Goal: Task Accomplishment & Management: Use online tool/utility

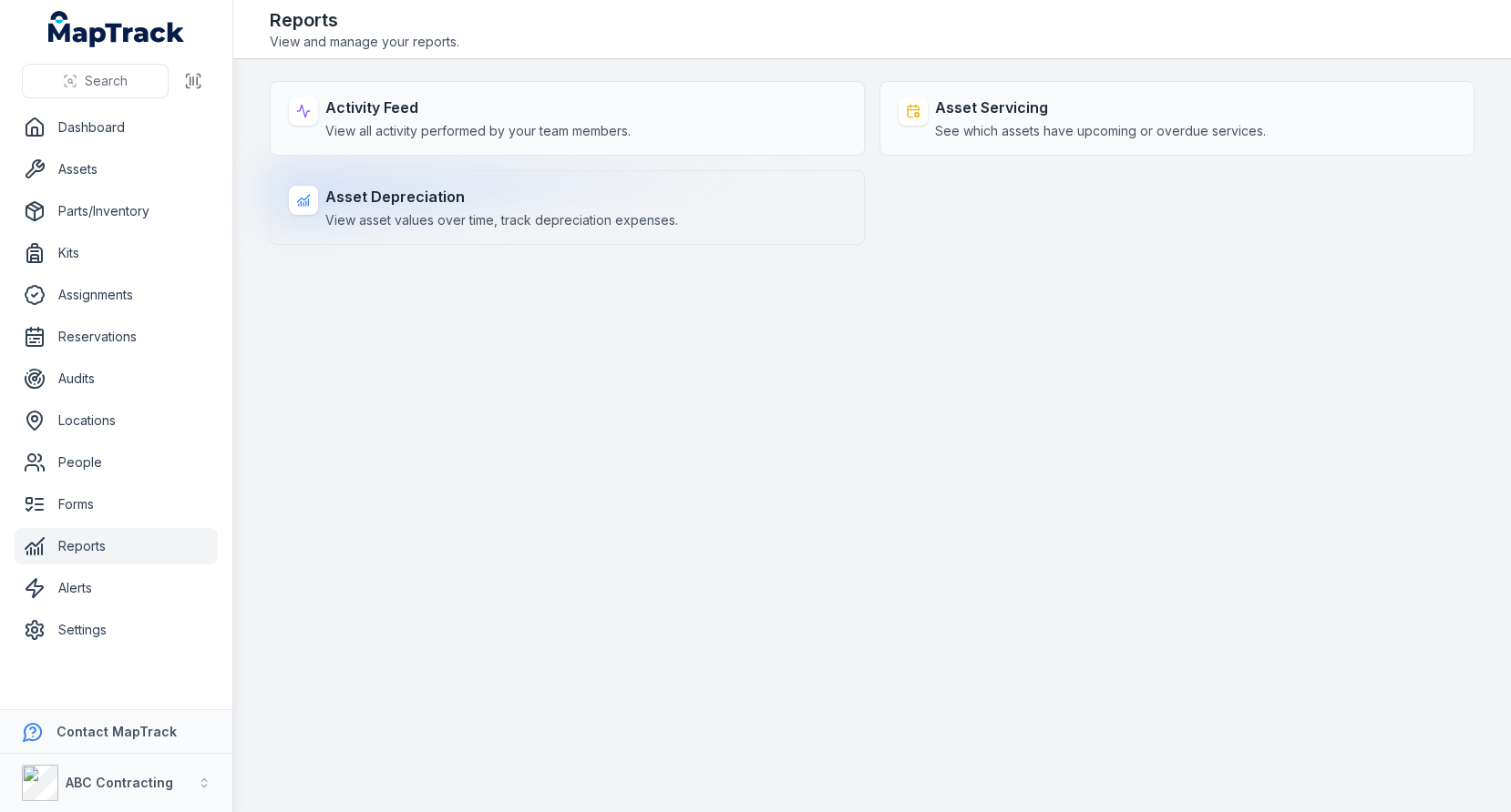
click at [520, 193] on strong "Asset Depreciation" at bounding box center [501, 197] width 353 height 22
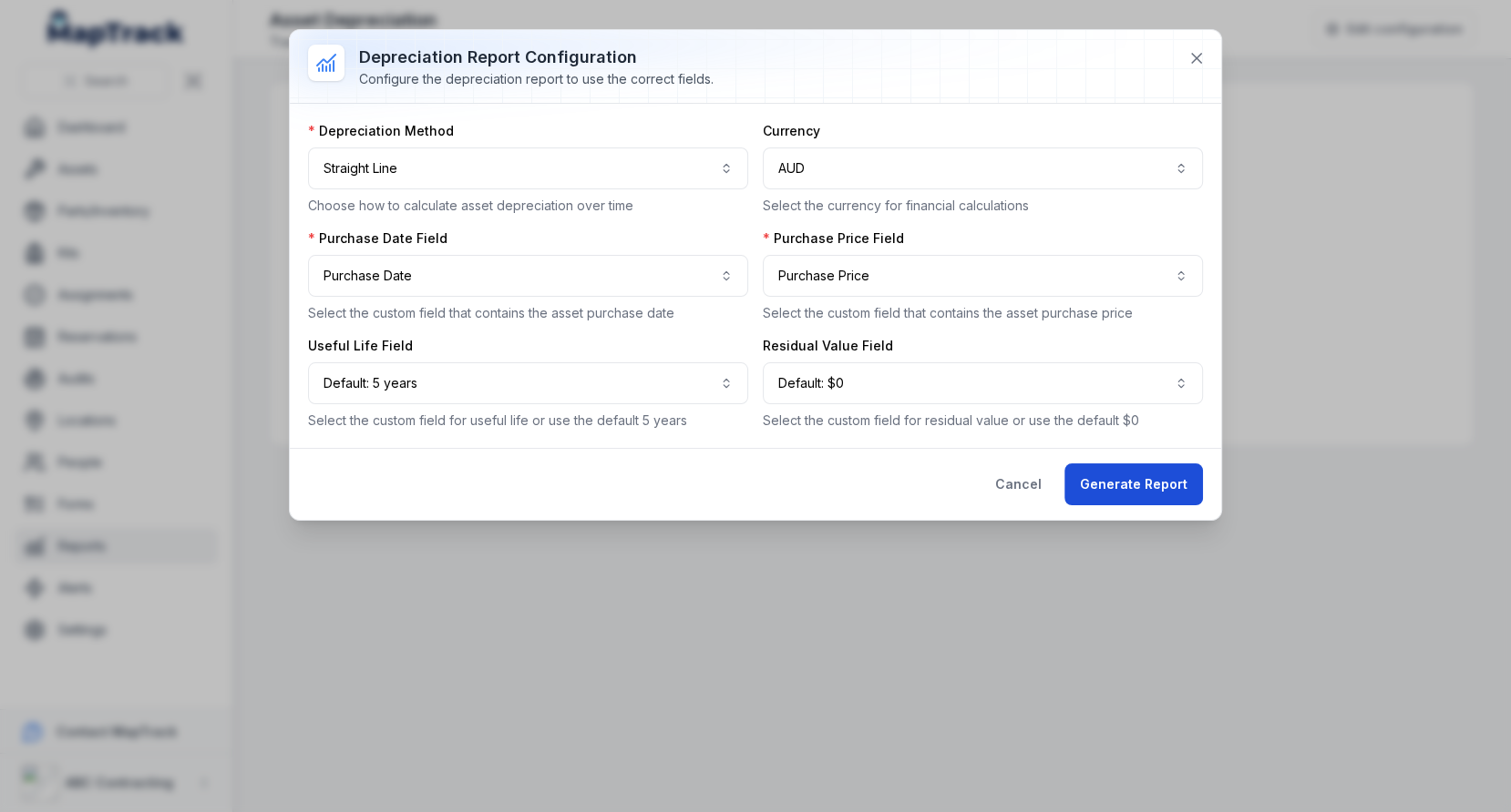
click at [1135, 474] on button "Generate Report" at bounding box center [1133, 484] width 139 height 42
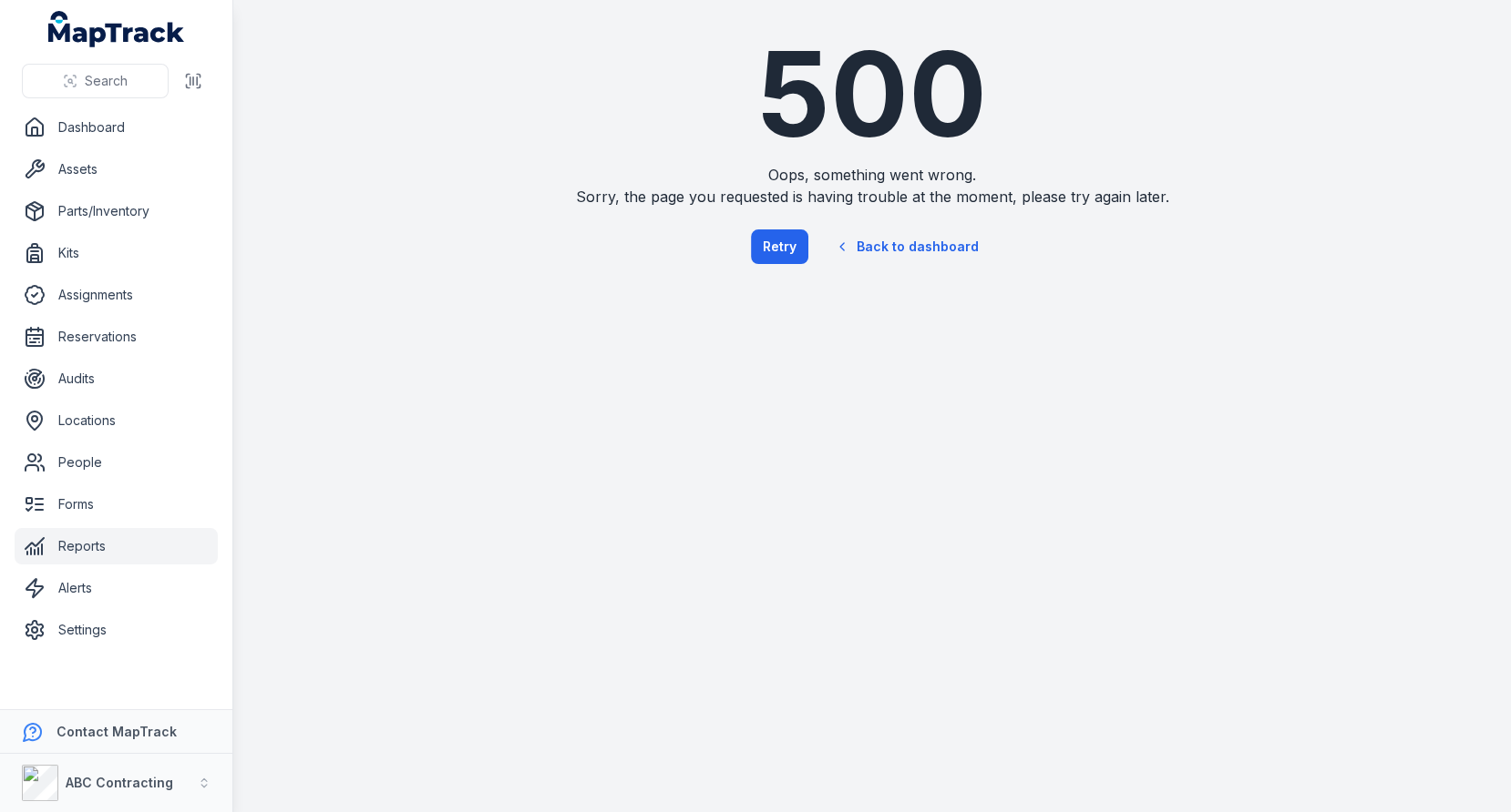
click at [140, 539] on link "Reports" at bounding box center [116, 546] width 203 height 36
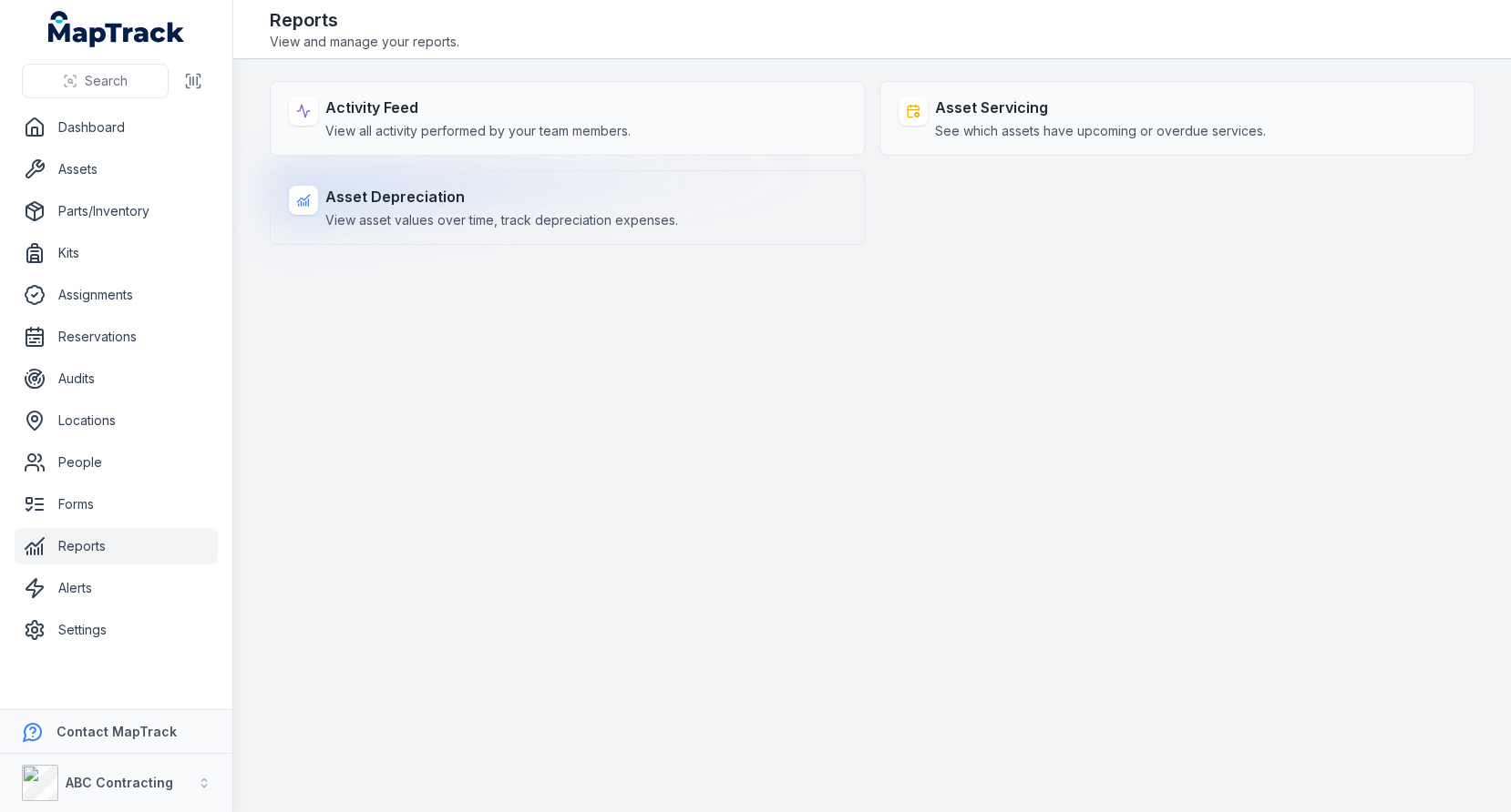
click at [505, 189] on strong "Asset Depreciation" at bounding box center [501, 197] width 353 height 22
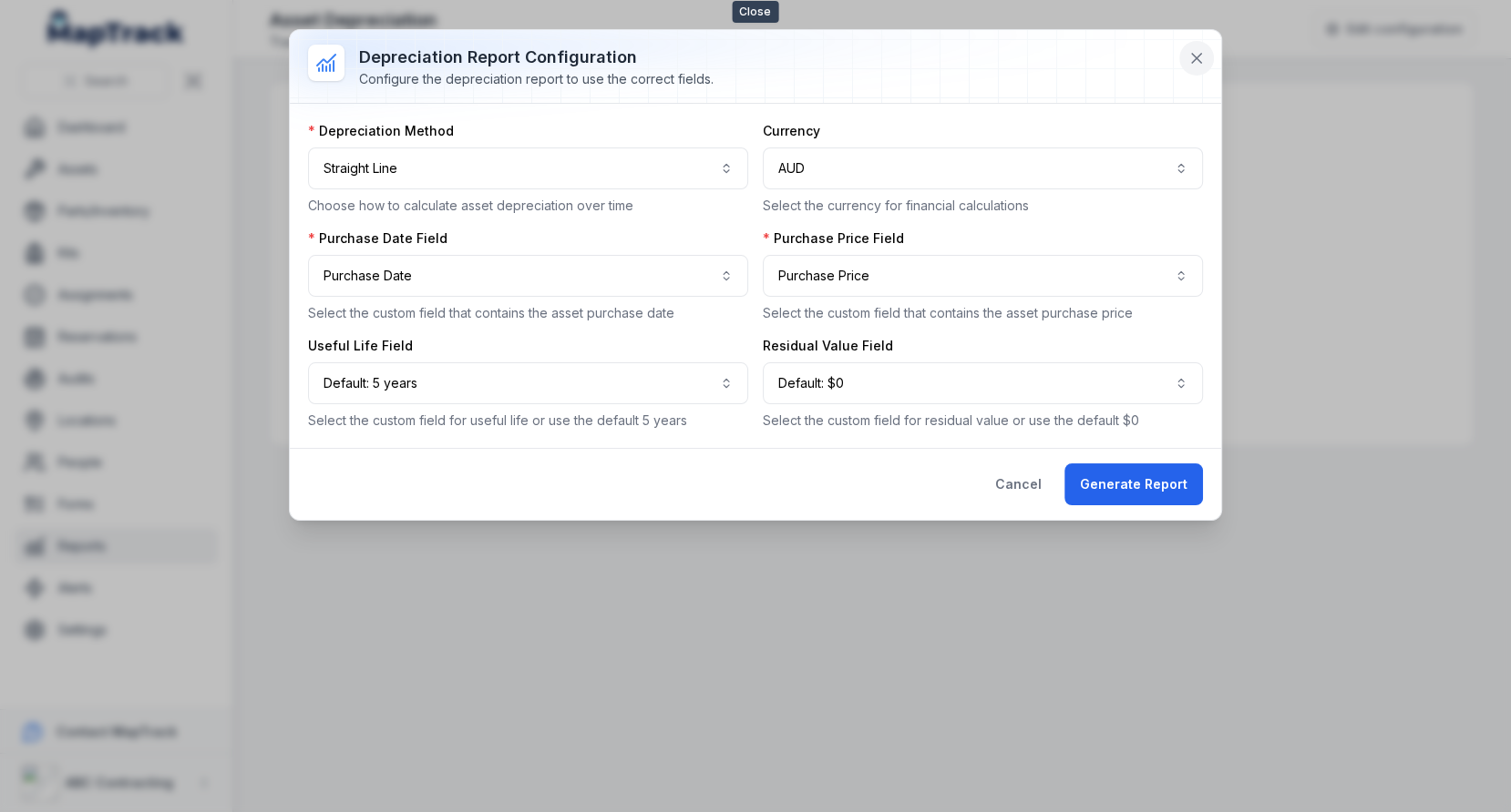
click at [1200, 57] on icon at bounding box center [1197, 59] width 19 height 19
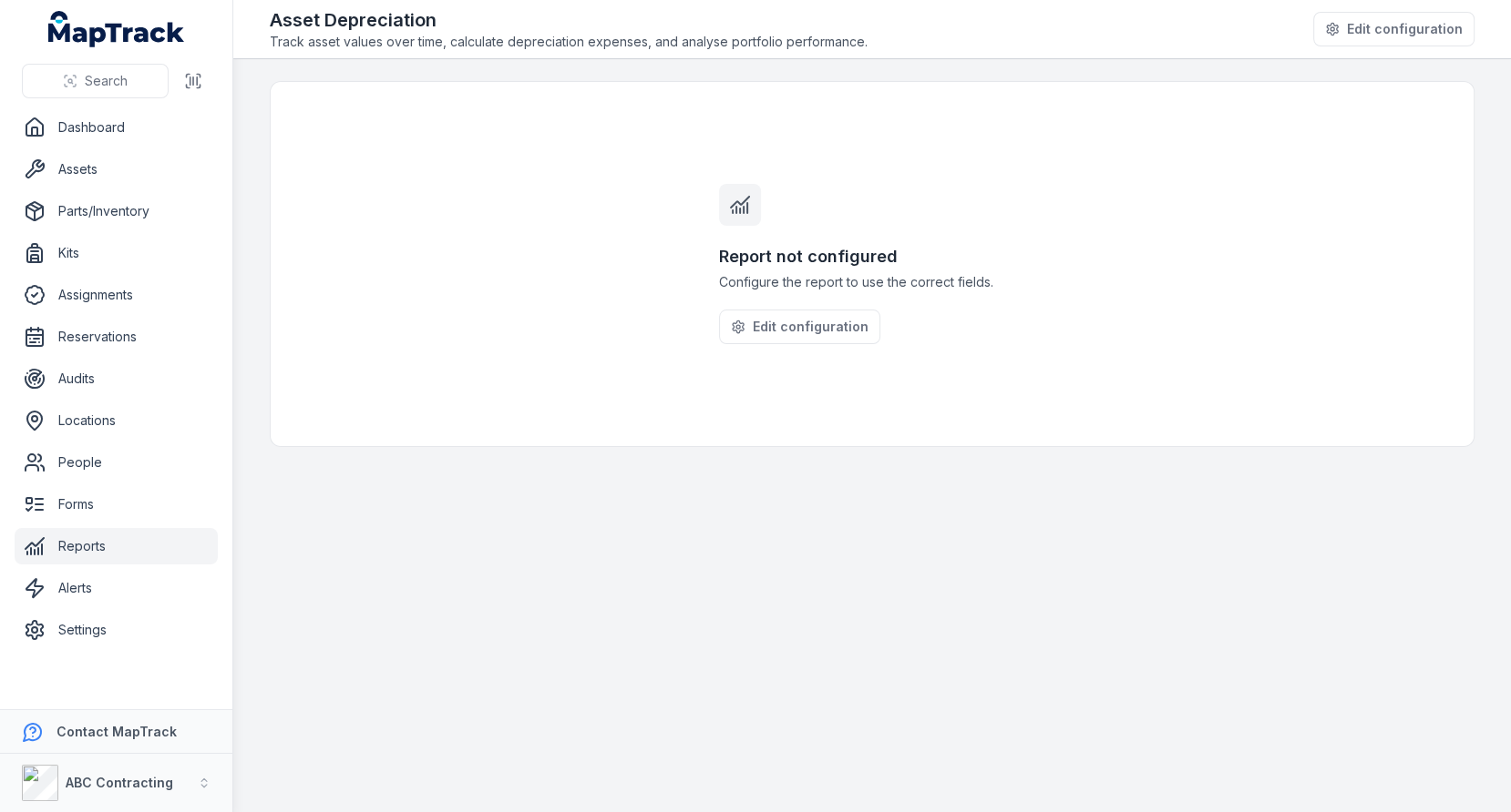
click at [725, 551] on main "Report not configured Configure the report to use the correct fields. Edit conf…" at bounding box center [872, 436] width 1277 height 753
click at [105, 163] on link "Assets" at bounding box center [116, 169] width 203 height 36
click at [105, 772] on div "ABC Contracting" at bounding box center [98, 783] width 152 height 36
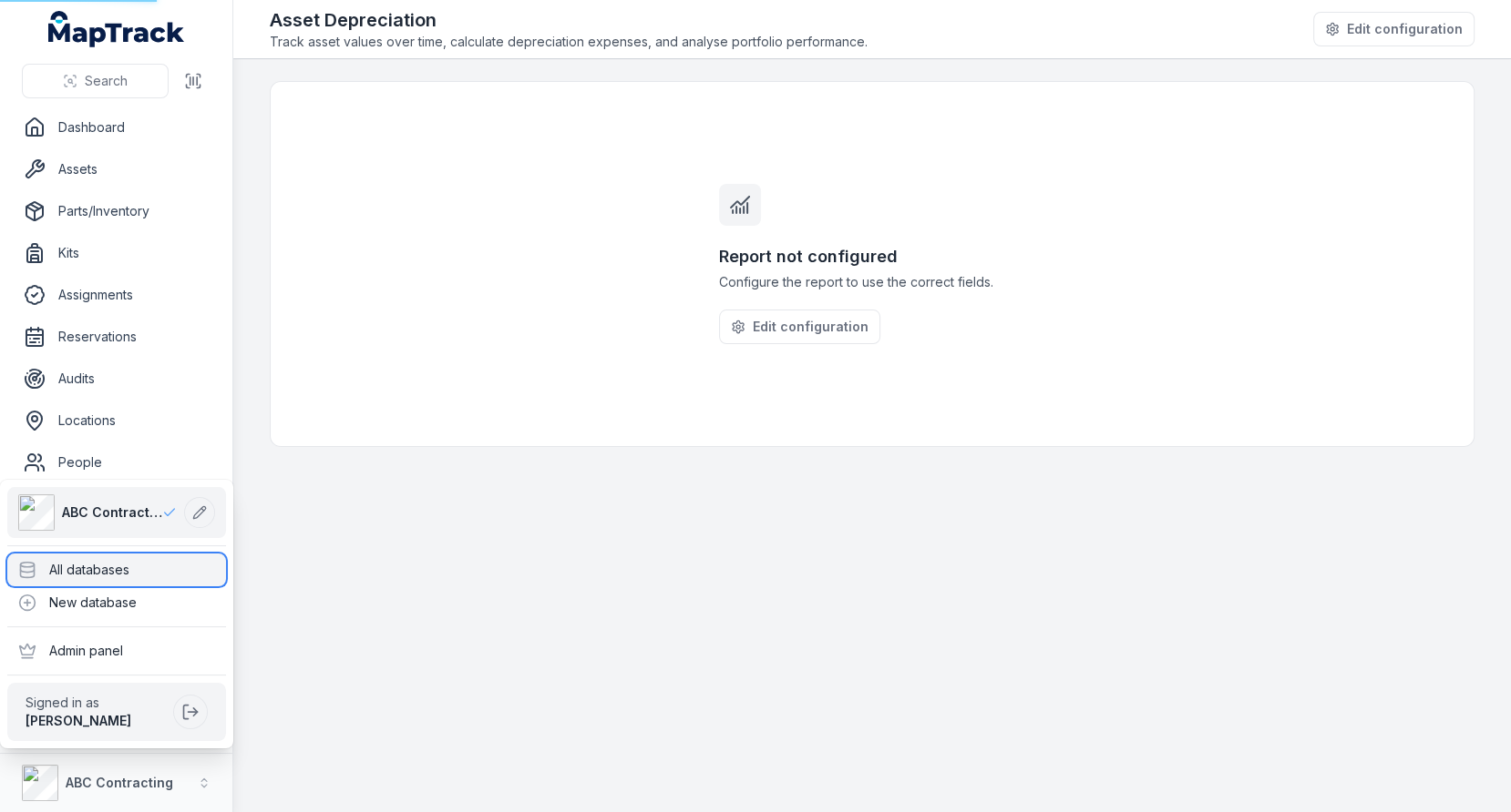
click at [142, 555] on div "All databases" at bounding box center [116, 569] width 219 height 33
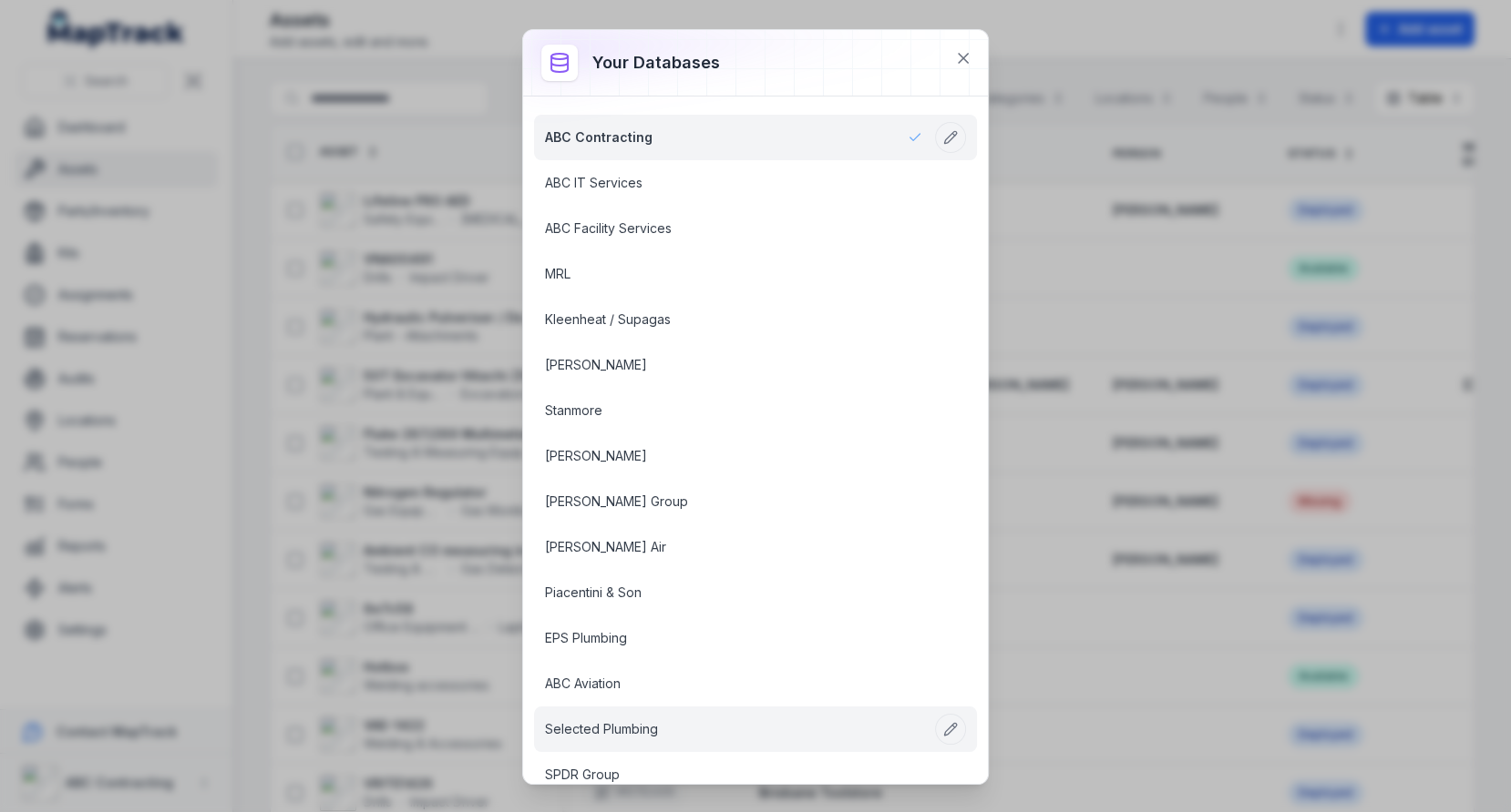
click at [702, 721] on link "Selected Plumbing" at bounding box center [733, 730] width 377 height 19
